Goal: Navigation & Orientation: Find specific page/section

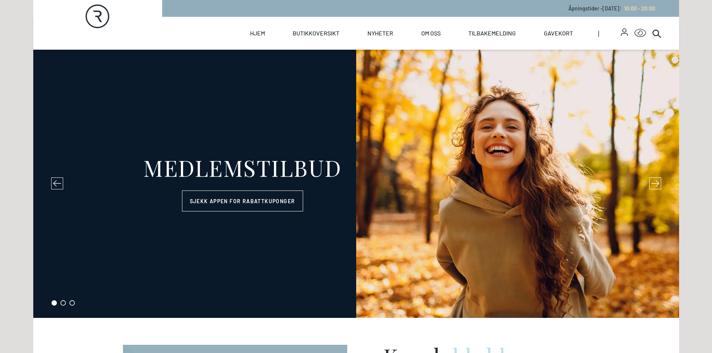
select select "NO"
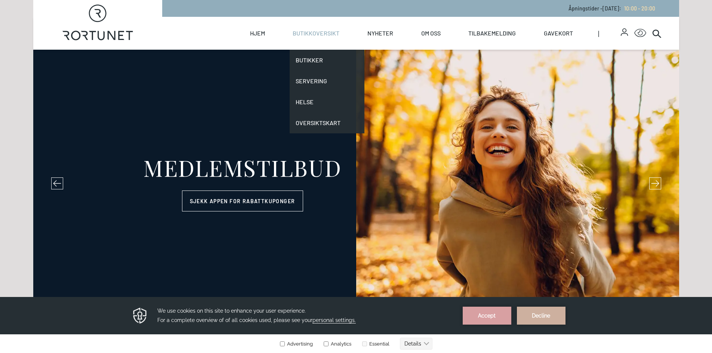
click at [293, 39] on link "Butikkoversikt" at bounding box center [316, 33] width 47 height 33
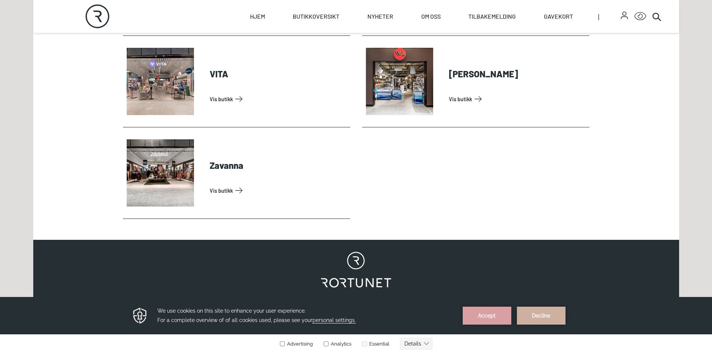
scroll to position [2317, 0]
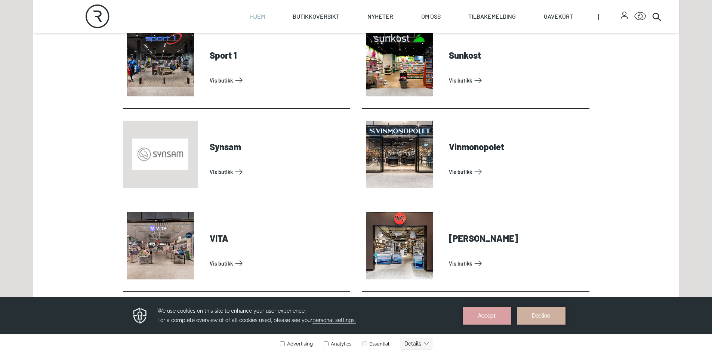
click at [262, 8] on link "Hjem" at bounding box center [257, 16] width 15 height 33
select select "NO"
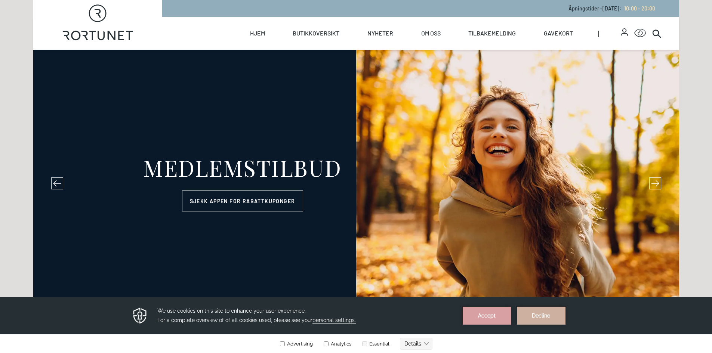
click at [56, 183] on icon at bounding box center [57, 183] width 8 height 8
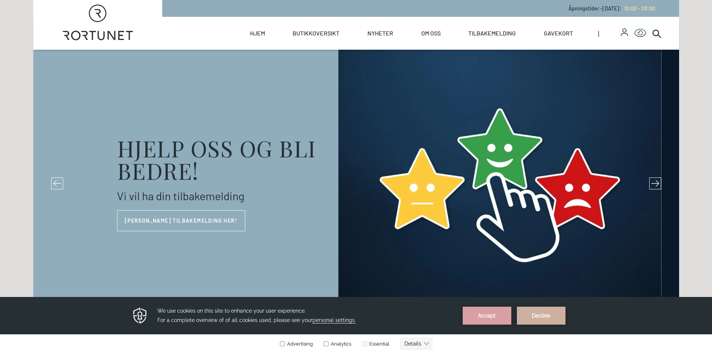
click at [56, 182] on icon at bounding box center [57, 183] width 8 height 8
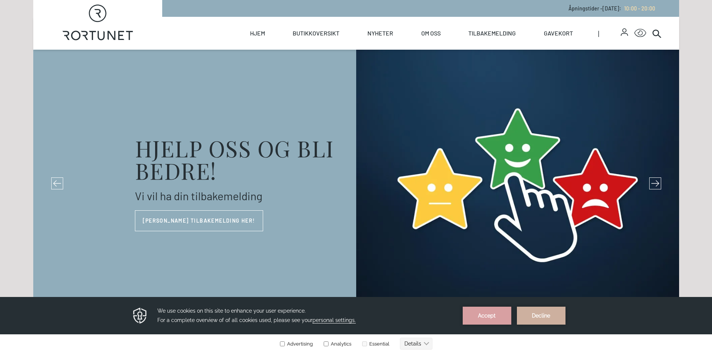
click at [56, 182] on icon at bounding box center [57, 183] width 8 height 8
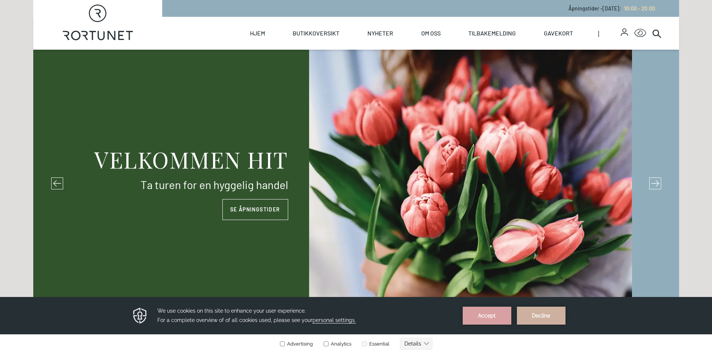
click at [56, 181] on icon at bounding box center [57, 183] width 8 height 8
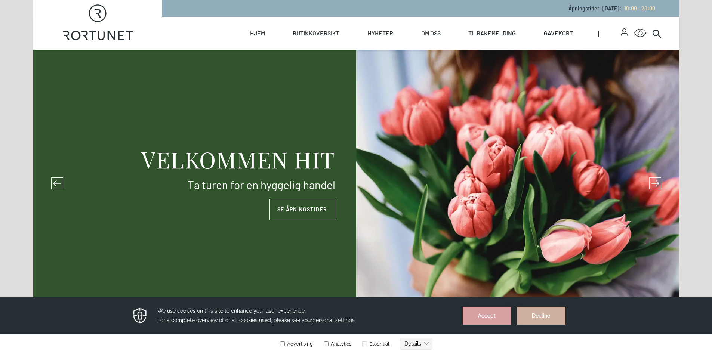
click at [56, 181] on icon at bounding box center [57, 183] width 8 height 8
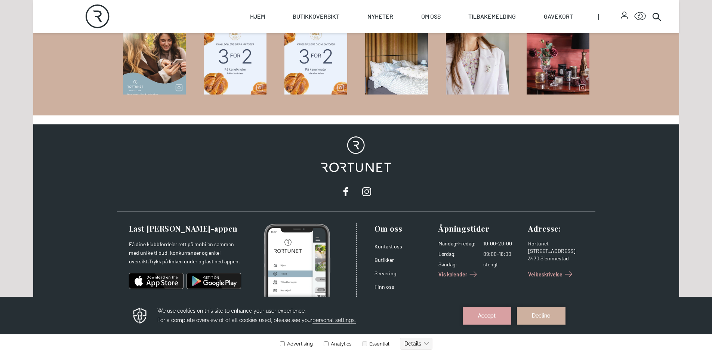
scroll to position [1209, 0]
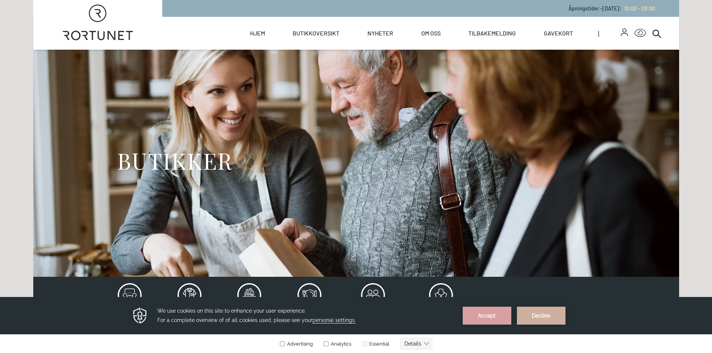
drag, startPoint x: 88, startPoint y: 77, endPoint x: 85, endPoint y: 61, distance: 17.0
